Goal: Information Seeking & Learning: Find specific fact

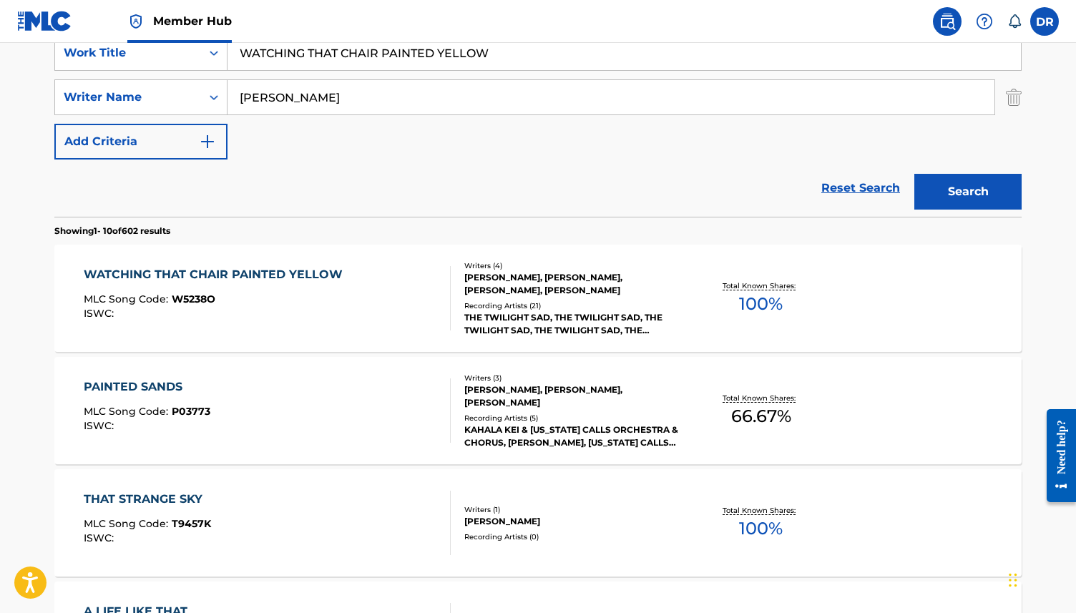
scroll to position [295, 0]
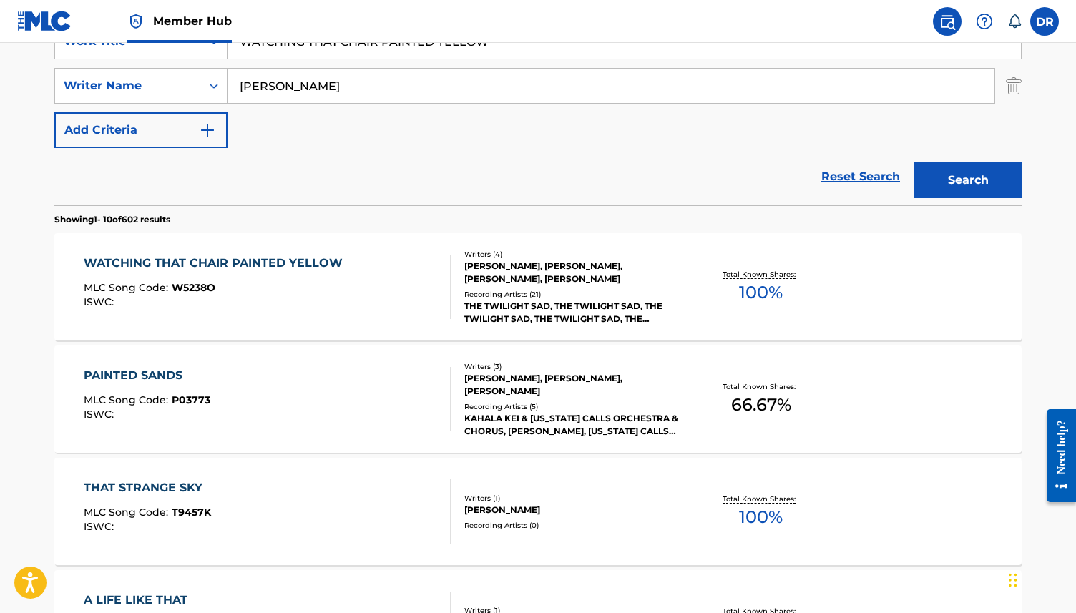
click at [290, 268] on div "WATCHING THAT CHAIR PAINTED YELLOW" at bounding box center [217, 263] width 266 height 17
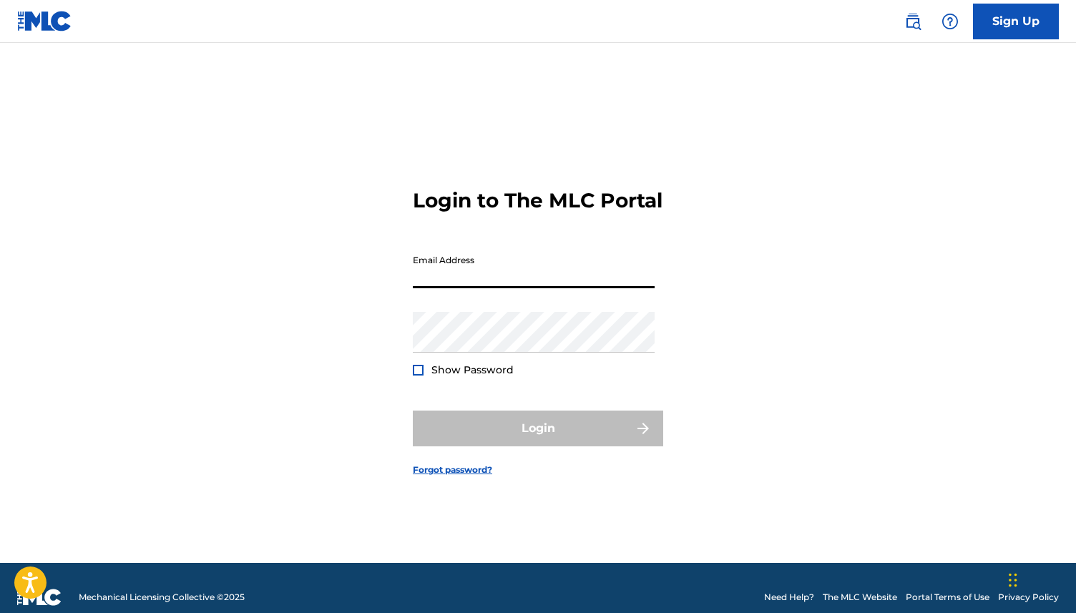
click at [447, 283] on input "Email Address" at bounding box center [534, 268] width 242 height 41
type input "[EMAIL_ADDRESS][DOMAIN_NAME]"
click at [477, 376] on span "Show Password" at bounding box center [472, 369] width 82 height 13
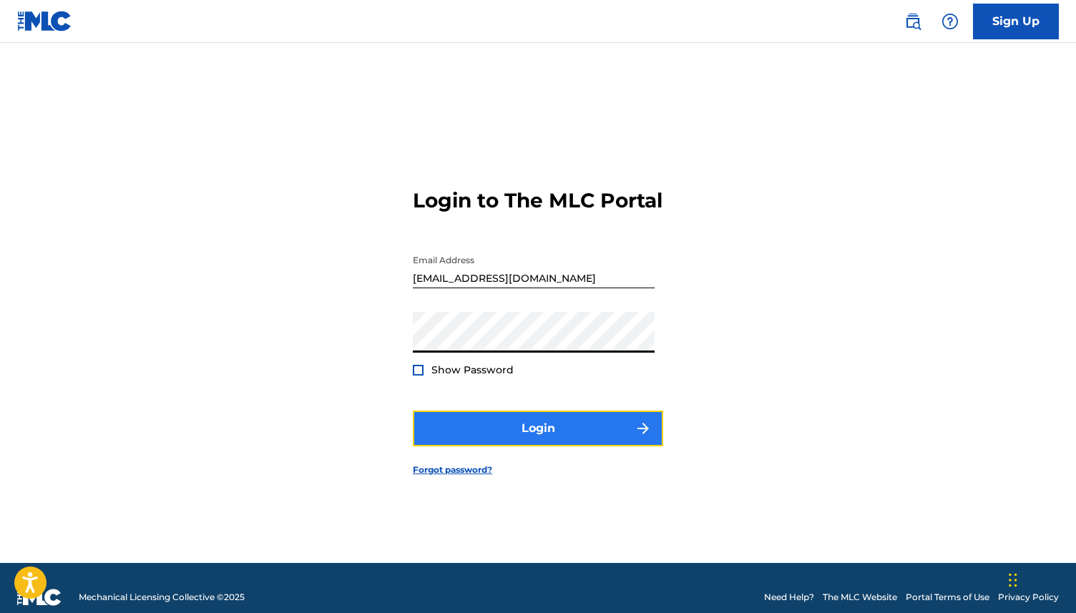
click at [496, 433] on button "Login" at bounding box center [538, 429] width 250 height 36
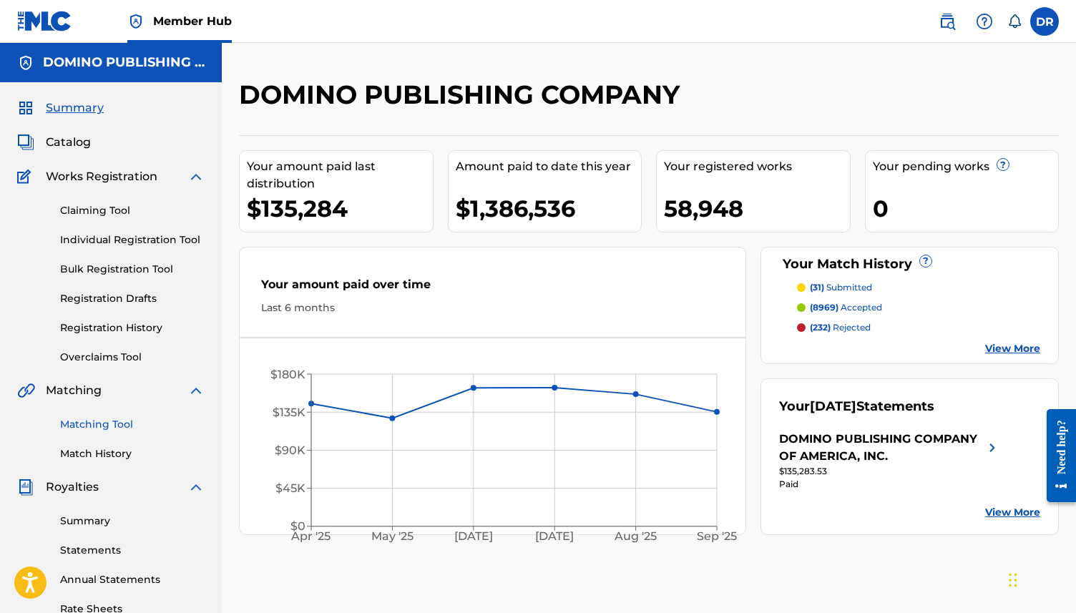
click at [86, 420] on link "Matching Tool" at bounding box center [132, 424] width 145 height 15
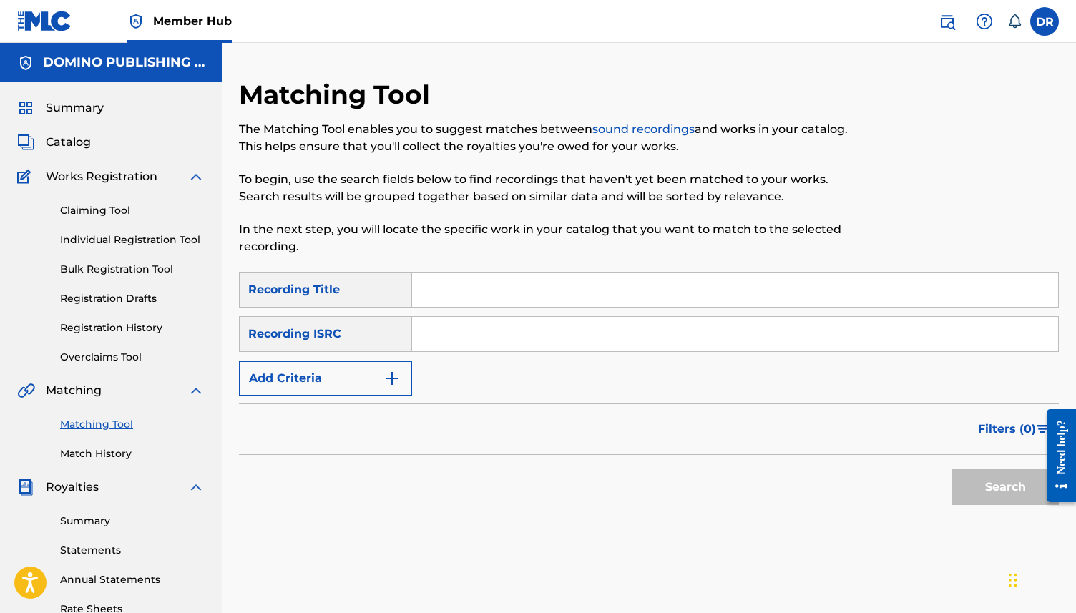
click at [416, 283] on input "Search Form" at bounding box center [735, 290] width 646 height 34
click at [742, 473] on div "Search" at bounding box center [649, 483] width 820 height 57
click at [509, 293] on input "Search Form" at bounding box center [735, 290] width 646 height 34
paste input "COLD DAYS FROM THE BIRDHOUSE"
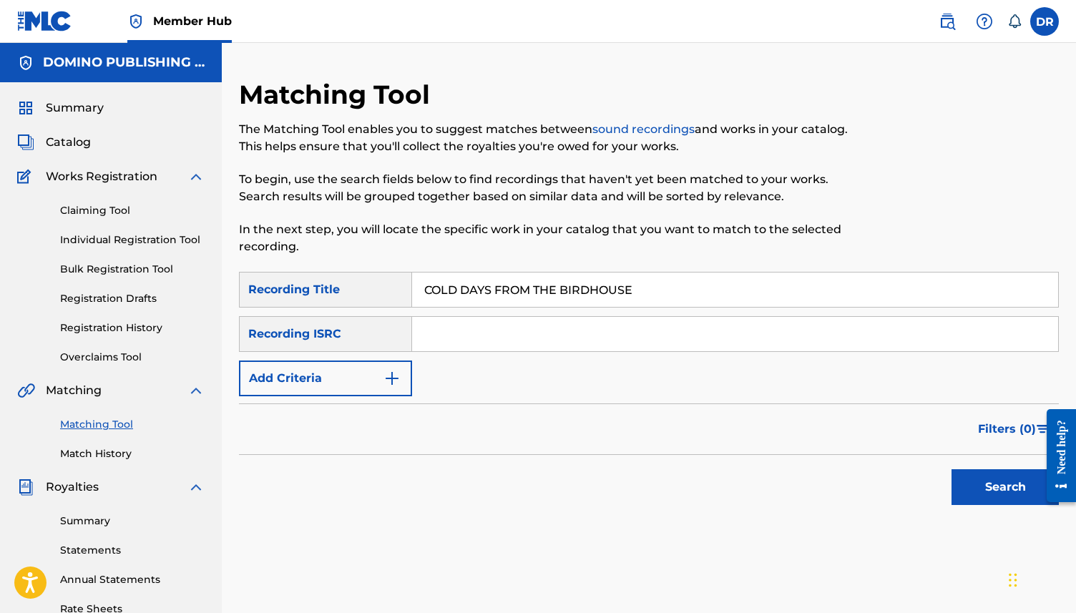
type input "COLD DAYS FROM THE BIRDHOUSE"
click at [449, 339] on input "Search Form" at bounding box center [735, 334] width 646 height 34
click at [985, 489] on button "Search" at bounding box center [1004, 487] width 107 height 36
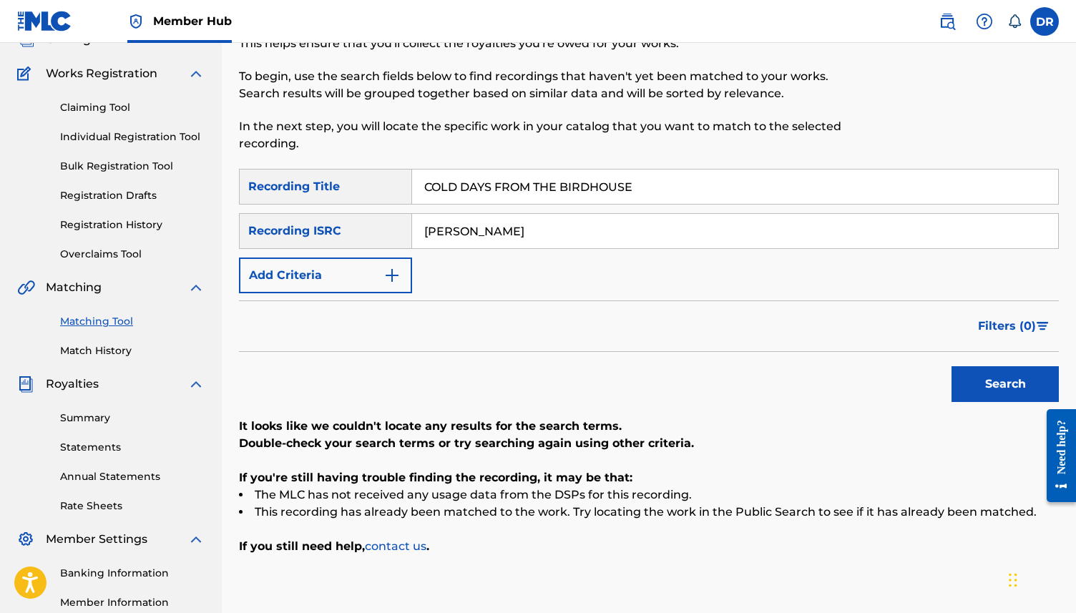
scroll to position [81, 0]
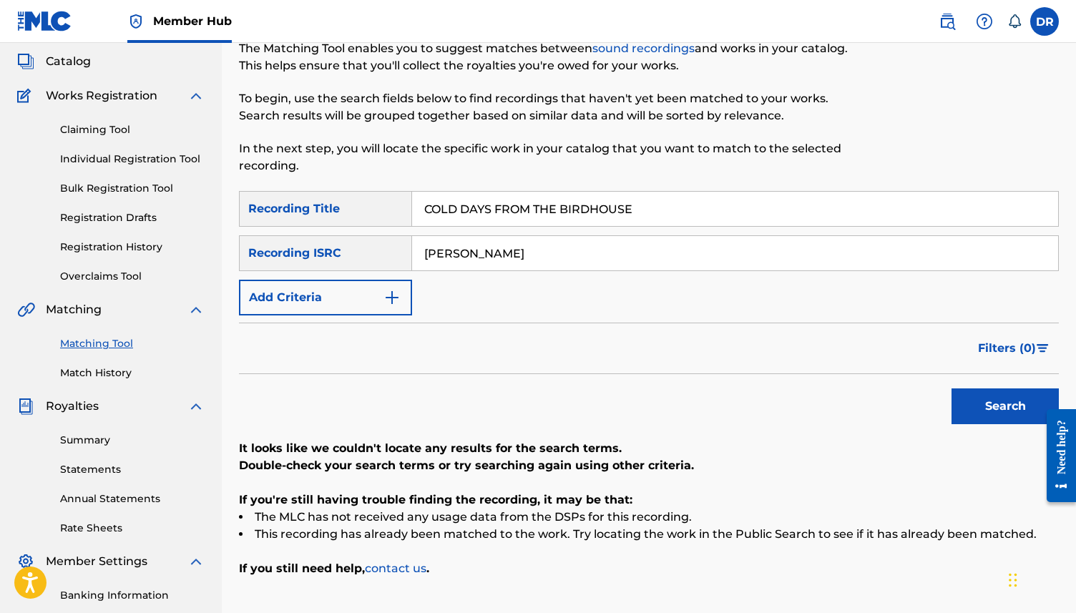
drag, startPoint x: 523, startPoint y: 250, endPoint x: 360, endPoint y: 251, distance: 163.1
click at [360, 251] on div "SearchWithCriteriaa77355cd-475f-4baa-8c79-5761d0e3b94d Recording ISRC GRAHAM" at bounding box center [649, 253] width 820 height 36
type input "devine"
click at [951, 388] on button "Search" at bounding box center [1004, 406] width 107 height 36
drag, startPoint x: 496, startPoint y: 263, endPoint x: 393, endPoint y: 249, distance: 103.2
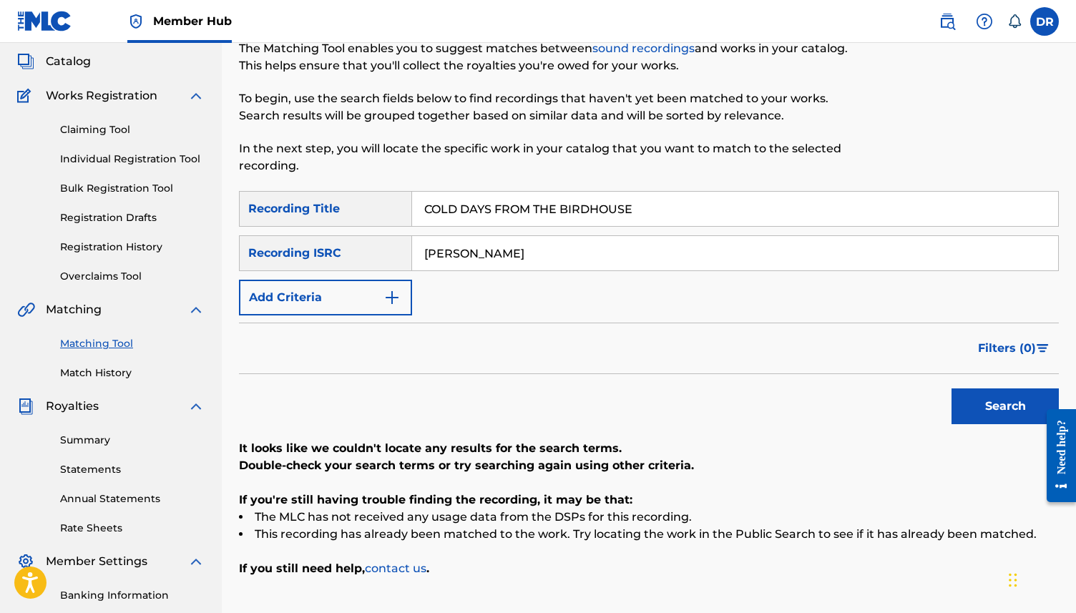
click at [393, 249] on div "SearchWithCriteriaa77355cd-475f-4baa-8c79-5761d0e3b94d Recording ISRC devine" at bounding box center [649, 253] width 820 height 36
click at [951, 388] on button "Search" at bounding box center [1004, 406] width 107 height 36
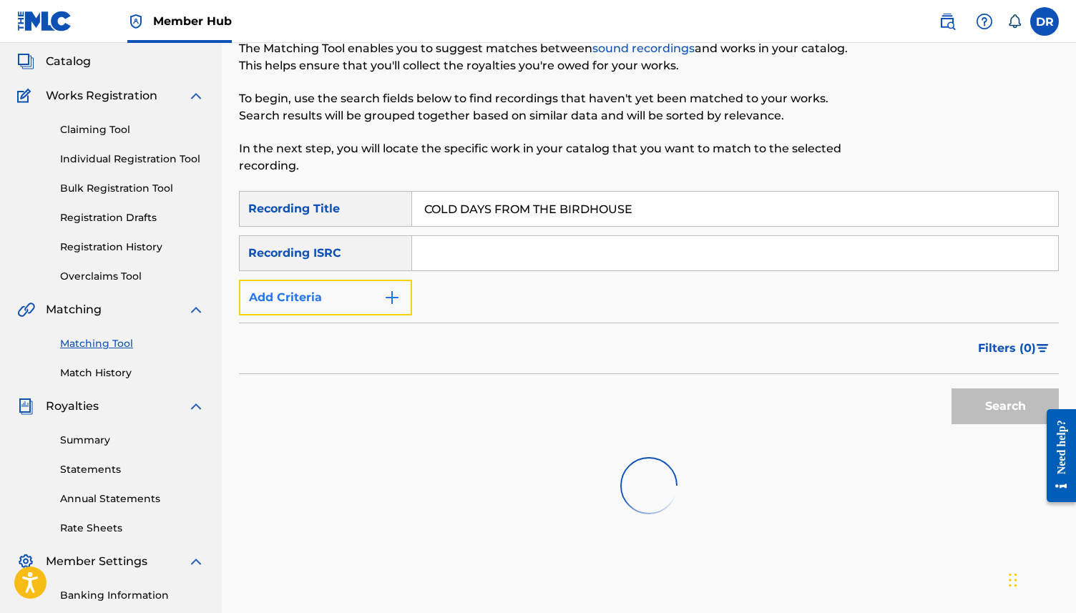
click at [381, 295] on button "Add Criteria" at bounding box center [325, 298] width 173 height 36
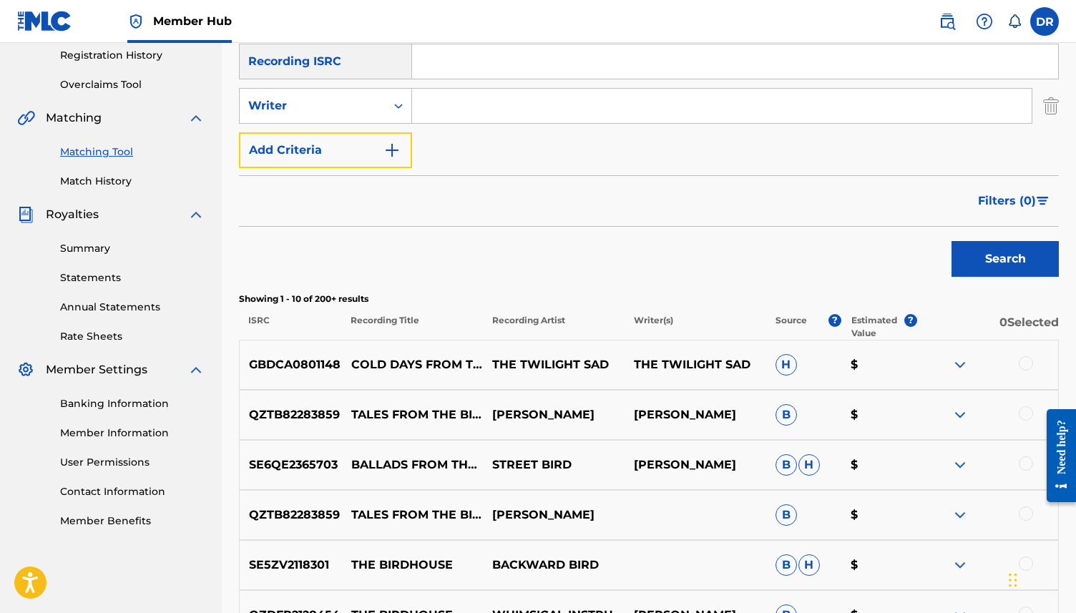
scroll to position [0, 0]
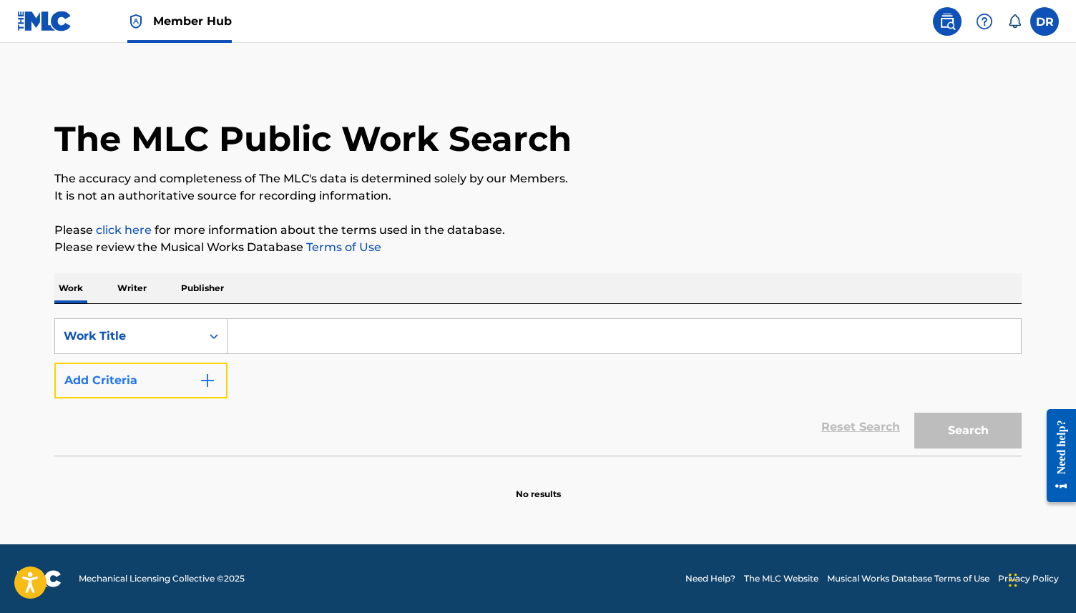
click at [190, 383] on button "Add Criteria" at bounding box center [140, 381] width 173 height 36
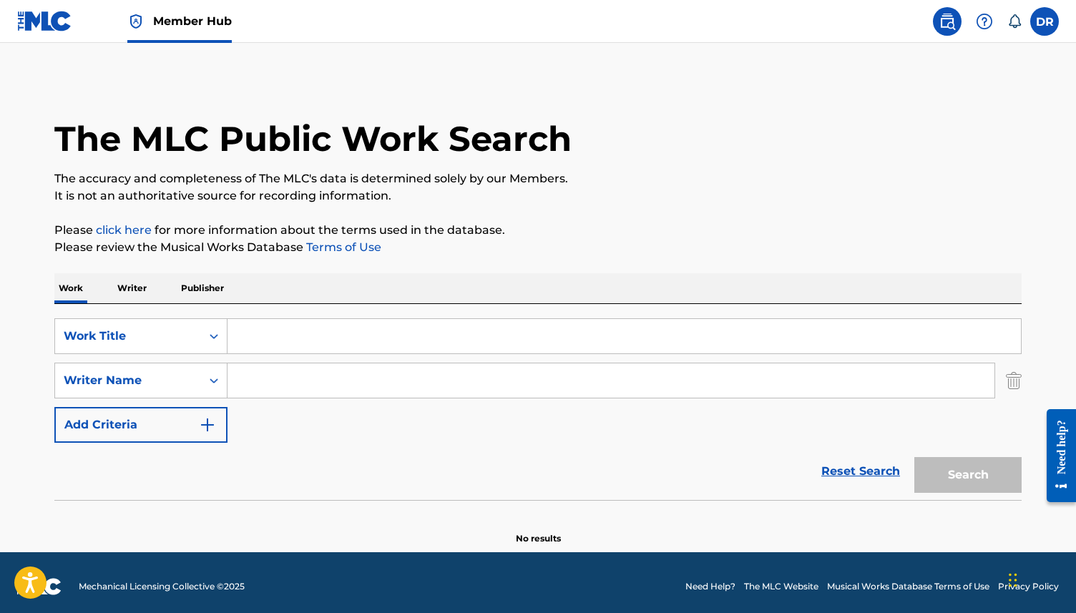
click at [263, 380] on input "Search Form" at bounding box center [610, 380] width 767 height 34
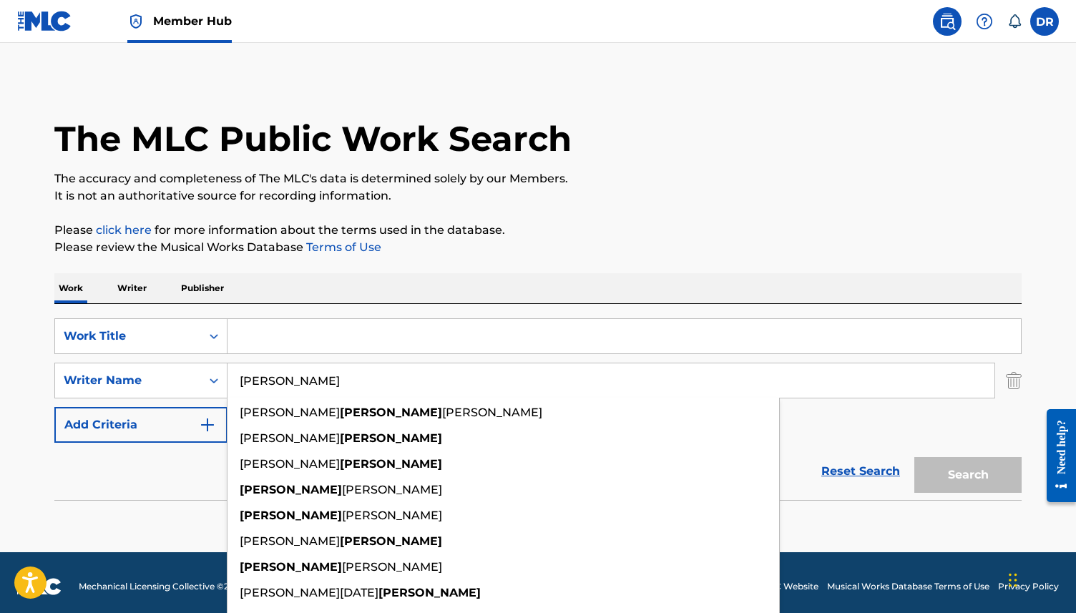
type input "[PERSON_NAME]"
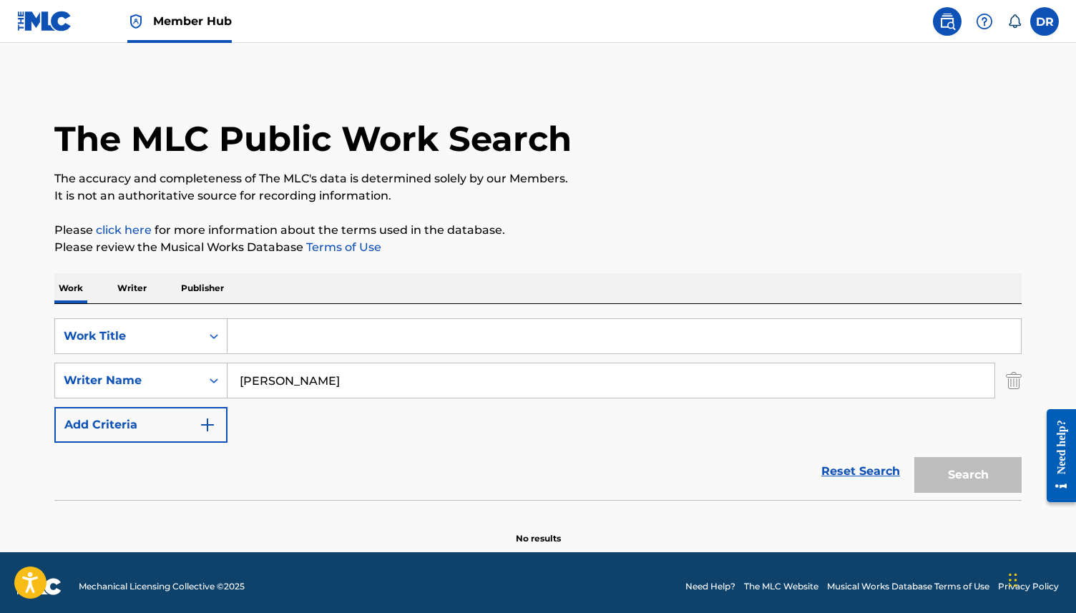
click at [283, 341] on input "Search Form" at bounding box center [623, 336] width 793 height 34
paste input "COLD DAYS FROM THE BIRDHOUSE"
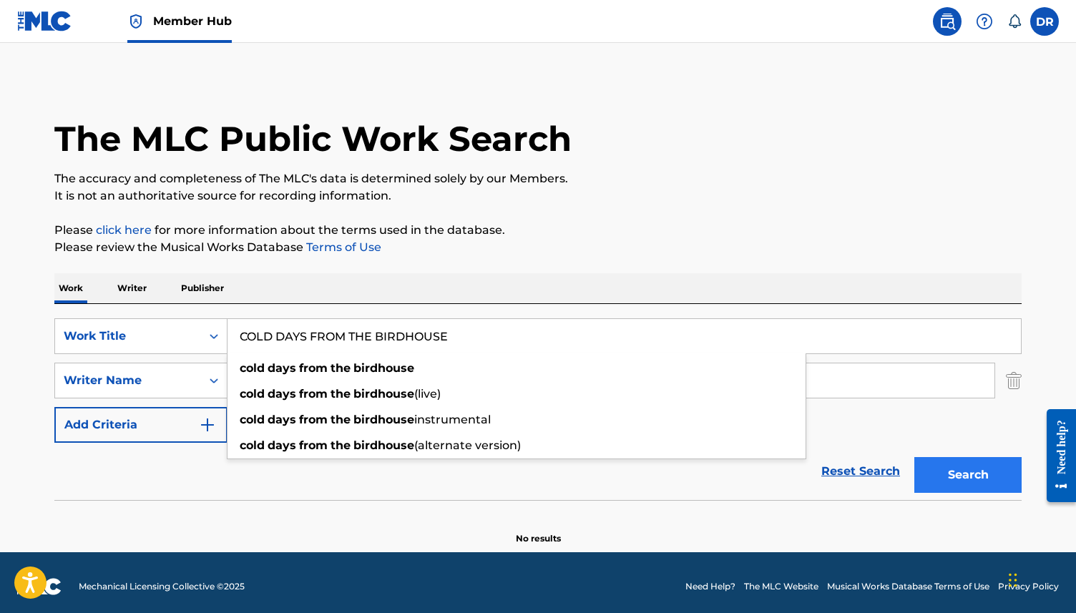
type input "COLD DAYS FROM THE BIRDHOUSE"
click at [966, 471] on button "Search" at bounding box center [967, 475] width 107 height 36
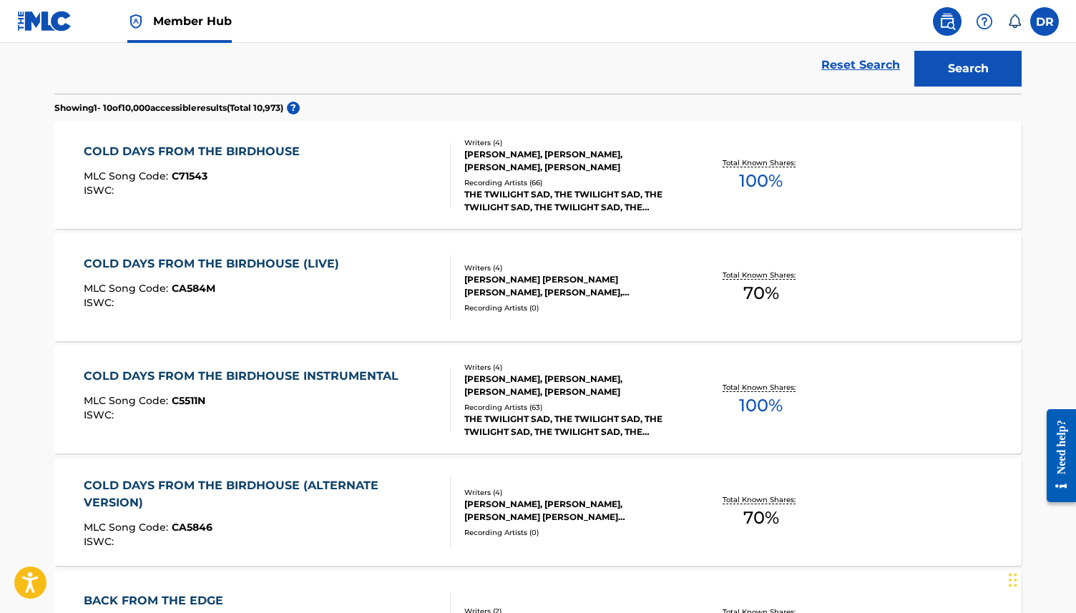
scroll to position [408, 0]
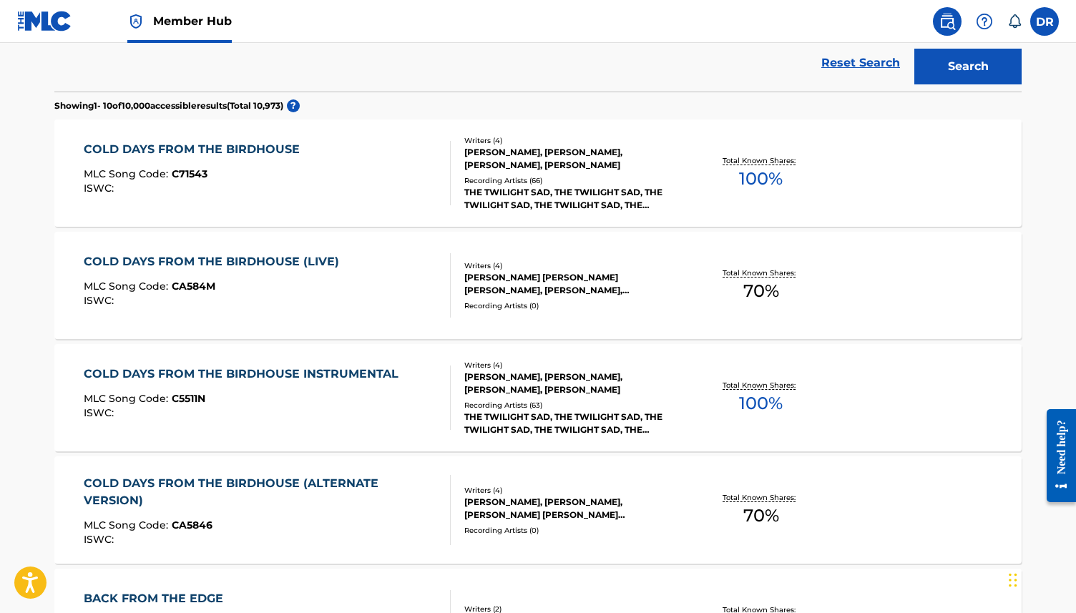
click at [343, 172] on div "COLD DAYS FROM THE BIRDHOUSE MLC Song Code : C71543 ISWC :" at bounding box center [268, 173] width 368 height 64
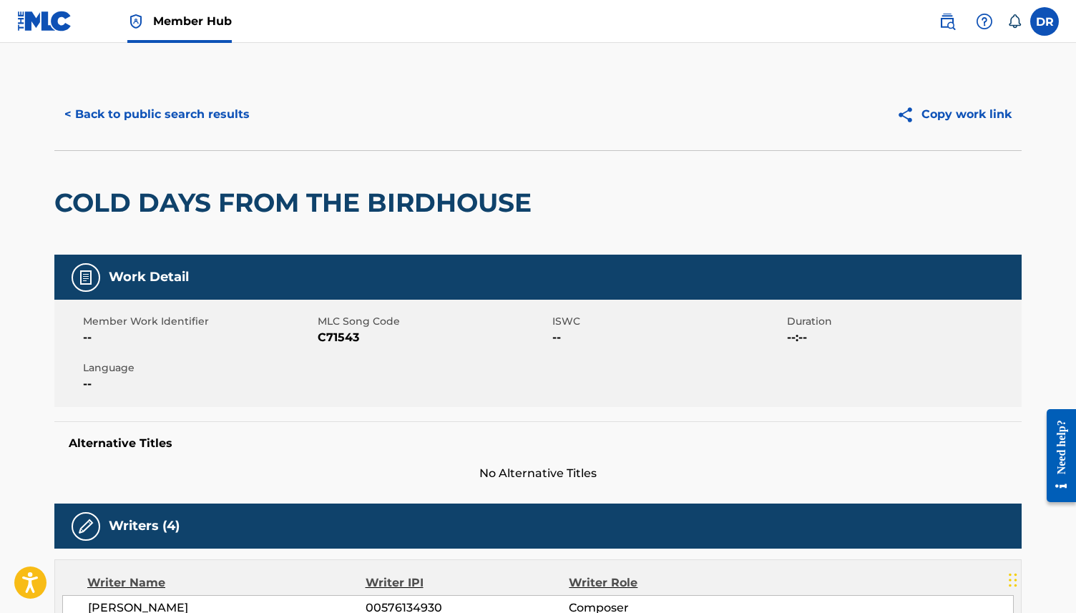
click at [330, 340] on span "C71543" at bounding box center [433, 337] width 231 height 17
copy span "C71543"
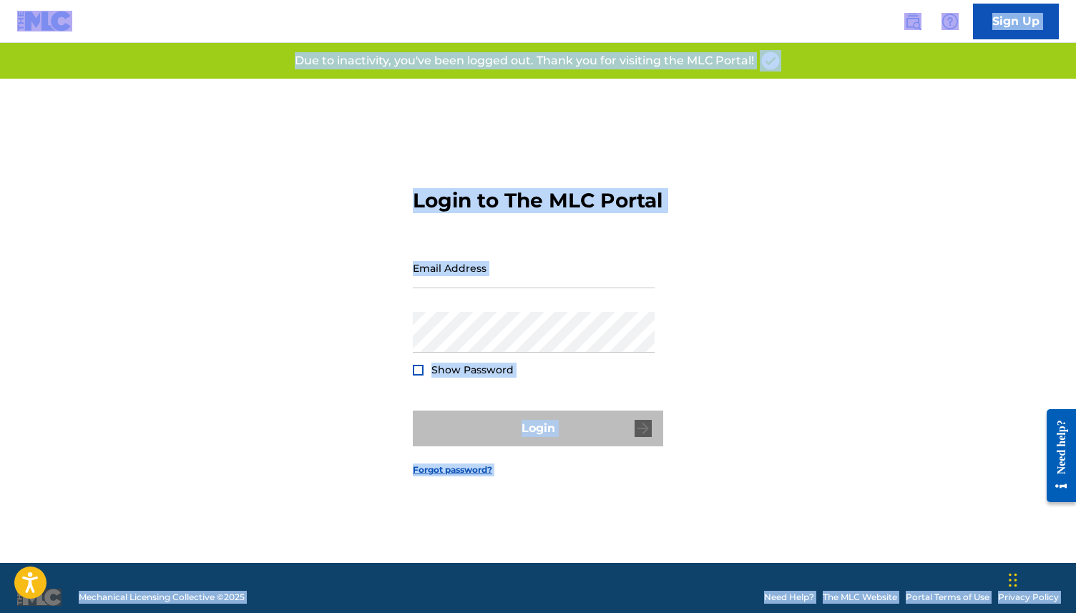
click at [337, 370] on div "Login to The MLC Portal Email Address Password Show Password Login Forgot passw…" at bounding box center [538, 321] width 1002 height 484
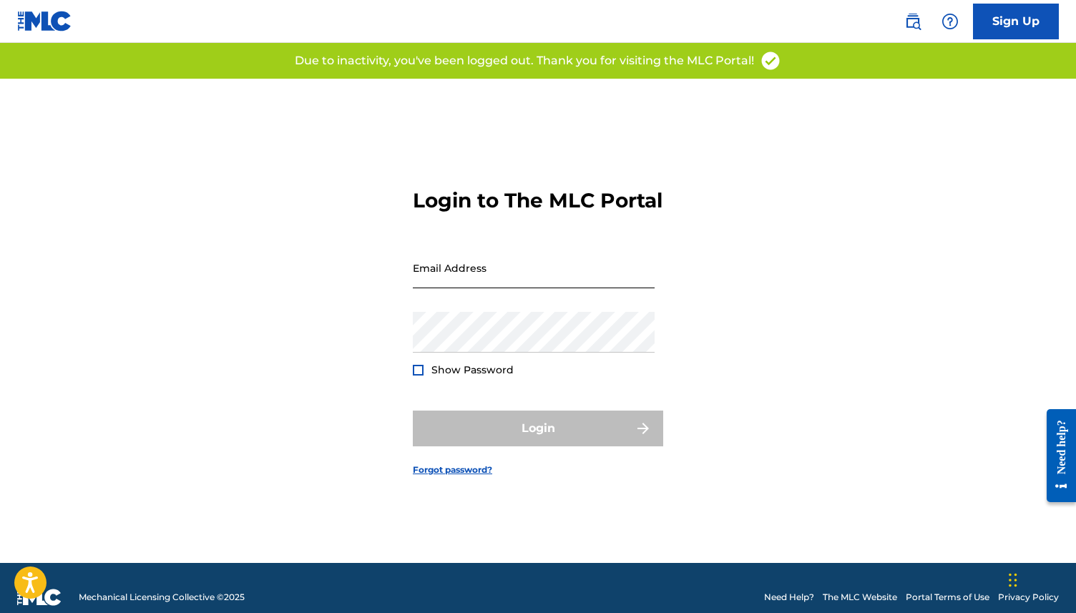
click at [475, 276] on input "Email Address" at bounding box center [534, 268] width 242 height 41
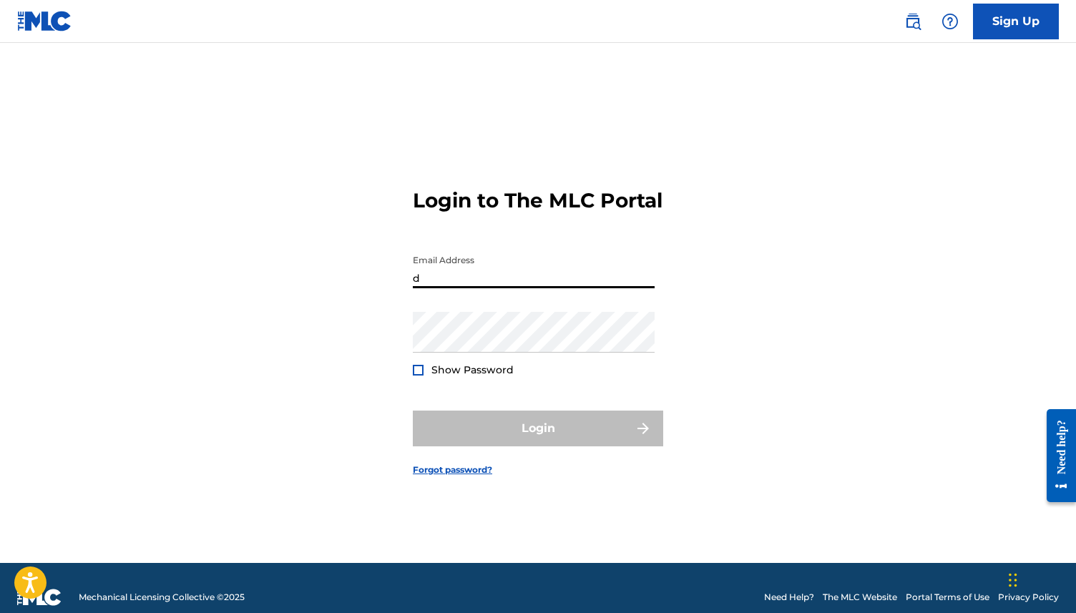
type input "[EMAIL_ADDRESS][DOMAIN_NAME]"
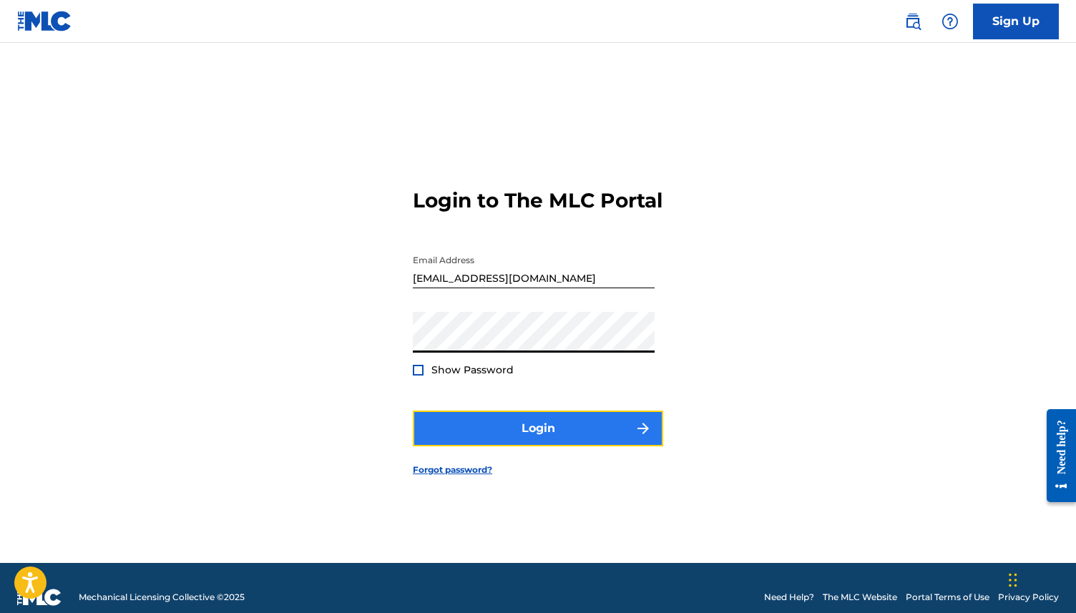
click at [493, 444] on button "Login" at bounding box center [538, 429] width 250 height 36
